Goal: Task Accomplishment & Management: Complete application form

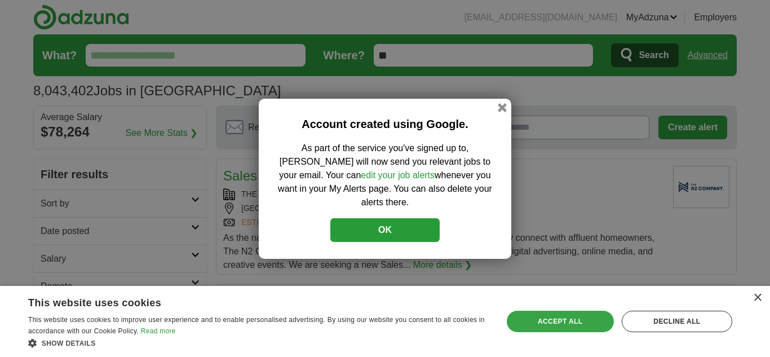
click at [577, 323] on div "Accept all" at bounding box center [560, 321] width 107 height 21
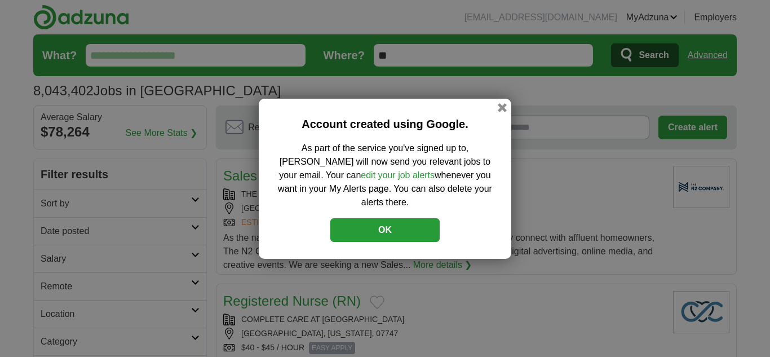
click at [410, 225] on button "OK" at bounding box center [384, 230] width 109 height 24
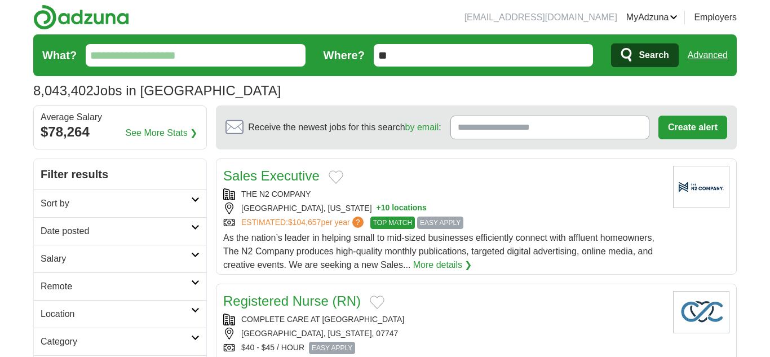
click at [227, 59] on input "What?" at bounding box center [196, 55] width 220 height 23
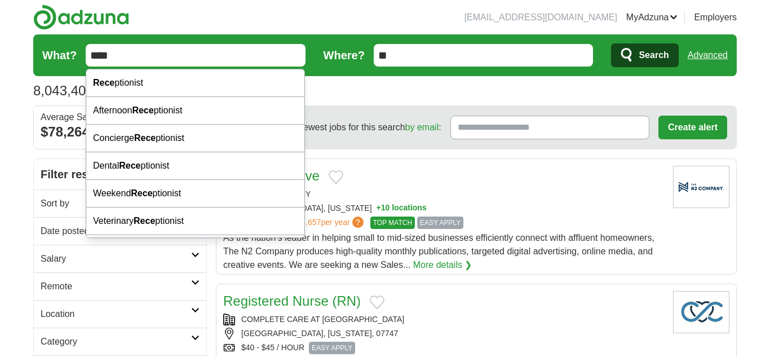
click at [207, 84] on div "Rece ptionist" at bounding box center [195, 83] width 218 height 28
type input "**********"
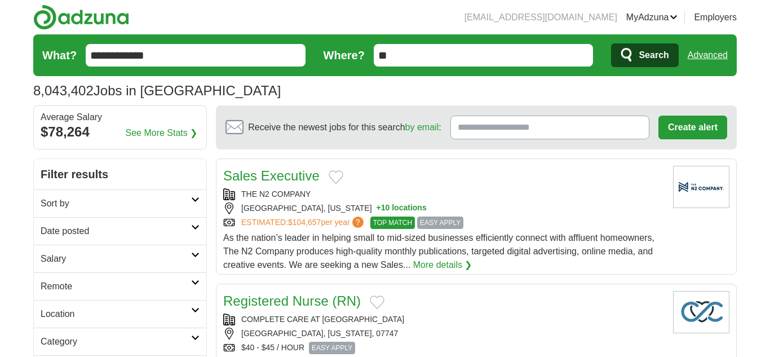
click at [461, 54] on input "**" at bounding box center [484, 55] width 220 height 23
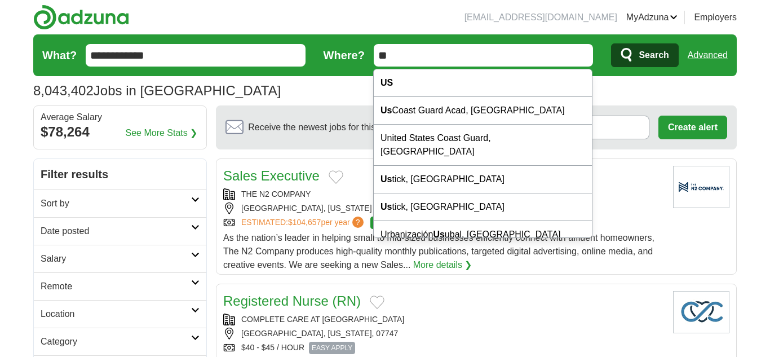
type input "*"
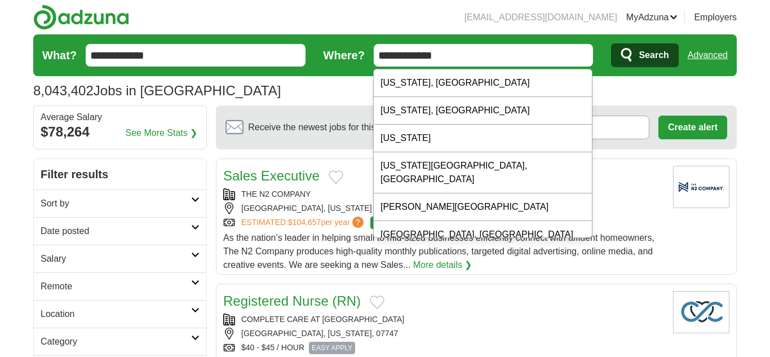
type input "**********"
click at [611, 43] on button "Search" at bounding box center [644, 55] width 67 height 24
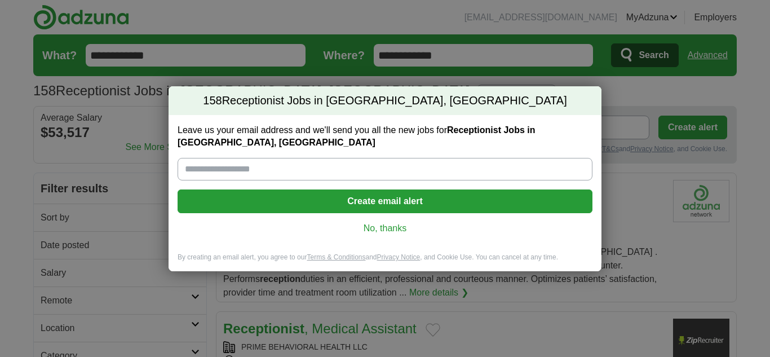
click at [395, 175] on input "Leave us your email address and we'll send you all the new jobs for Receptionis…" at bounding box center [385, 169] width 415 height 23
type input "**********"
click at [447, 205] on button "Create email alert" at bounding box center [385, 201] width 415 height 24
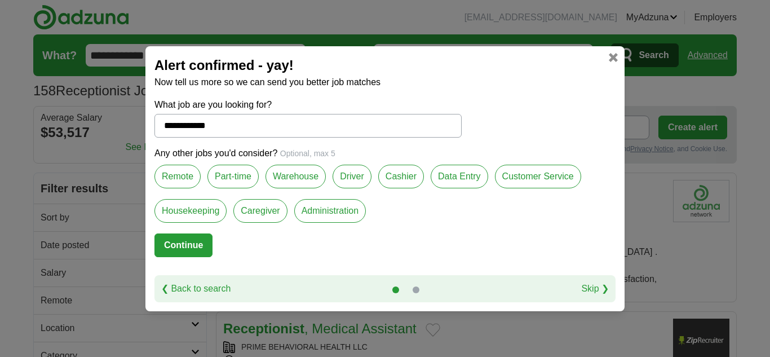
click at [197, 175] on label "Remote" at bounding box center [177, 177] width 46 height 24
click at [236, 181] on label "Part-time" at bounding box center [233, 177] width 51 height 24
click at [464, 182] on label "Data Entry" at bounding box center [460, 177] width 58 height 24
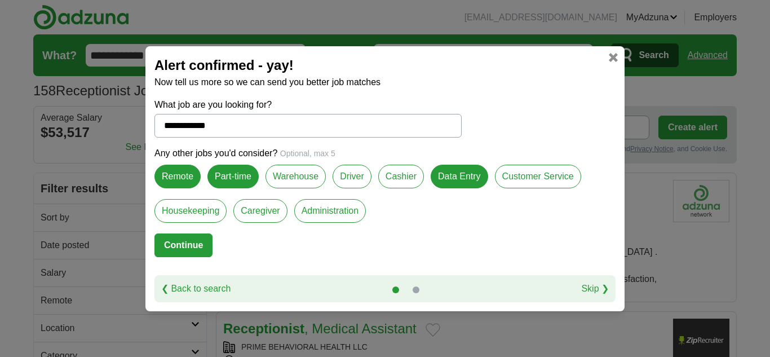
click at [545, 179] on label "Customer Service" at bounding box center [538, 177] width 86 height 24
click at [333, 214] on label "Administration" at bounding box center [330, 211] width 72 height 24
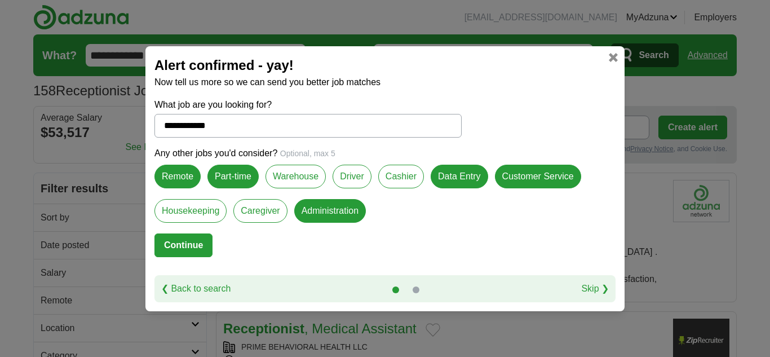
click at [189, 246] on button "Continue" at bounding box center [183, 245] width 58 height 24
select select "*"
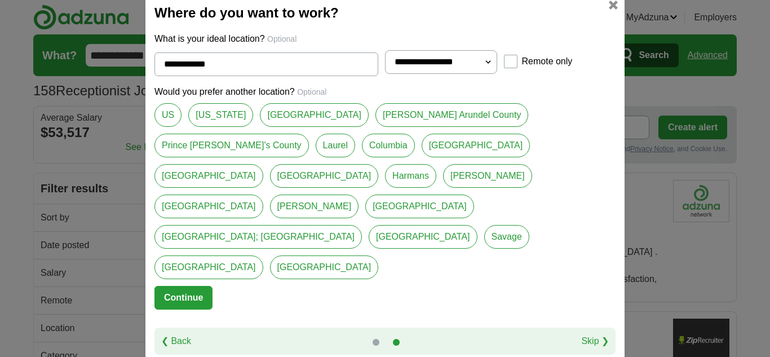
click at [299, 127] on link "Howard County" at bounding box center [314, 115] width 109 height 24
click at [386, 127] on link "Anne Arundel County" at bounding box center [452, 115] width 153 height 24
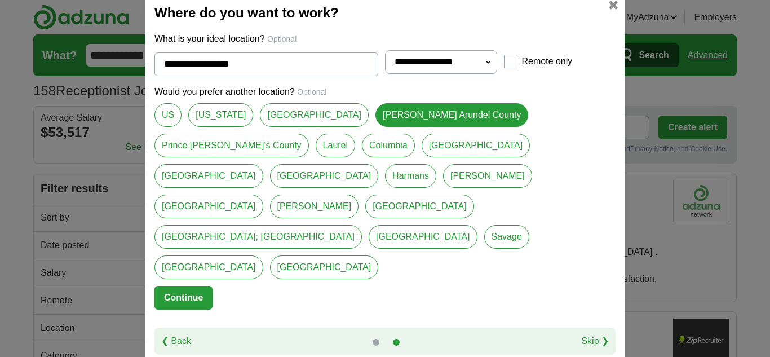
click at [293, 127] on link "Howard County" at bounding box center [314, 115] width 109 height 24
type input "**********"
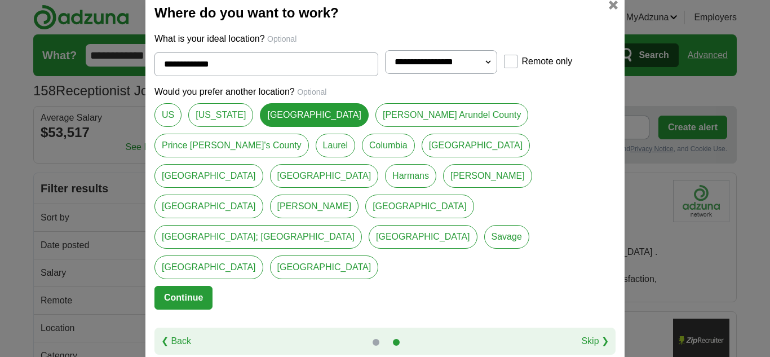
click at [189, 286] on button "Continue" at bounding box center [183, 298] width 58 height 24
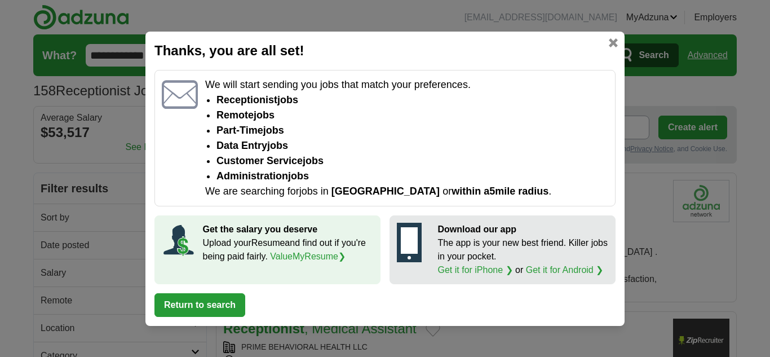
click at [217, 302] on button "Return to search" at bounding box center [199, 305] width 91 height 24
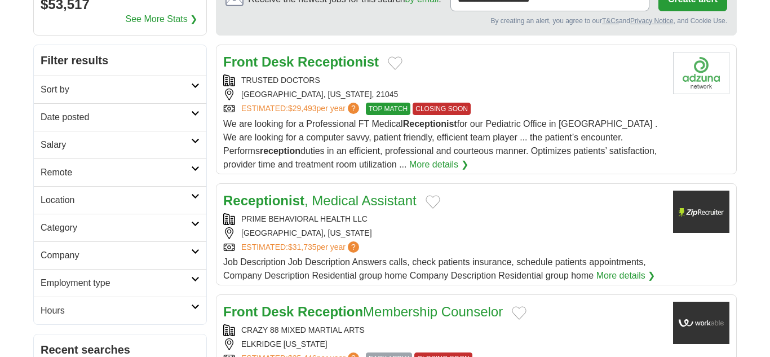
scroll to position [108, 0]
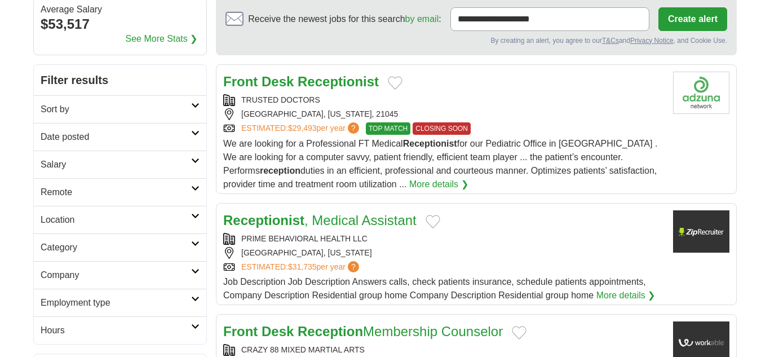
click at [401, 84] on button "Add to favorite jobs" at bounding box center [395, 83] width 15 height 14
click at [319, 115] on div "COLUMBIA, MARYLAND, 21045" at bounding box center [443, 114] width 441 height 12
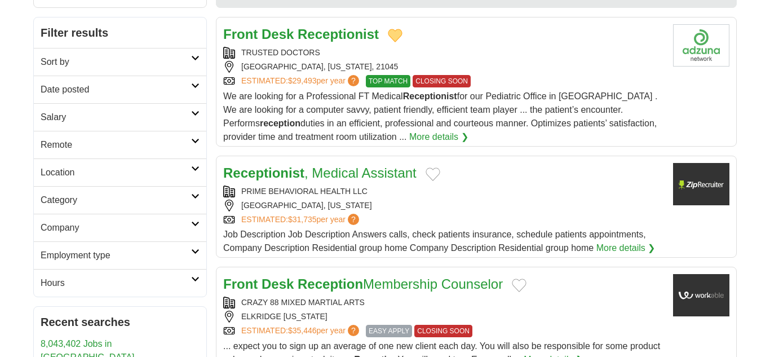
scroll to position [158, 0]
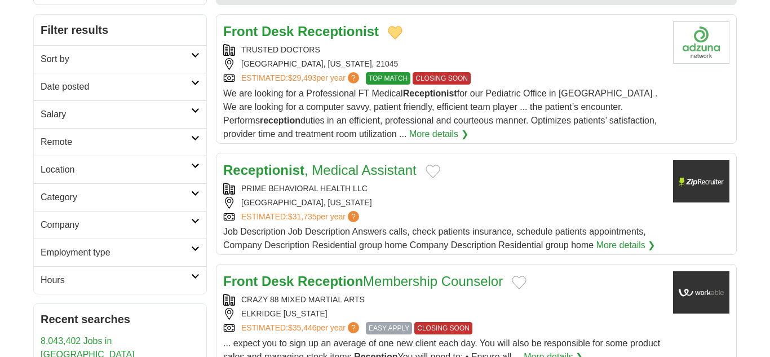
click at [658, 208] on div "LAUREL, MARYLAND" at bounding box center [443, 203] width 441 height 12
